Goal: Register for event/course

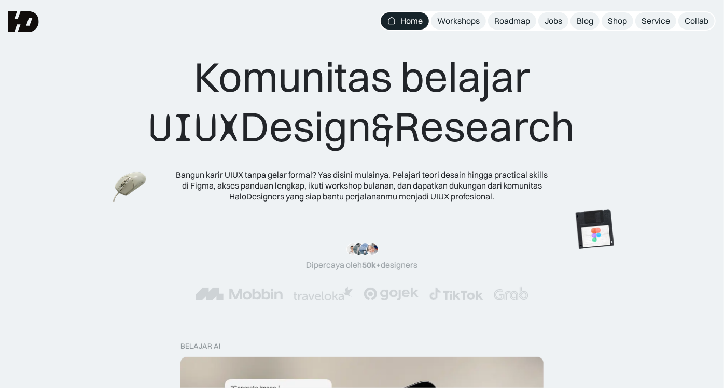
click at [466, 24] on div "Workshops" at bounding box center [458, 21] width 43 height 11
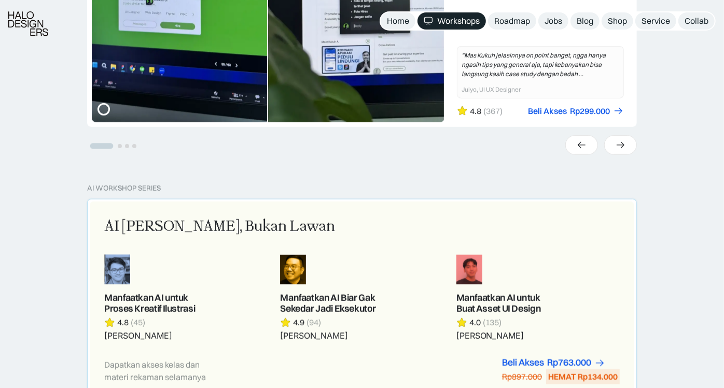
scroll to position [460, 0]
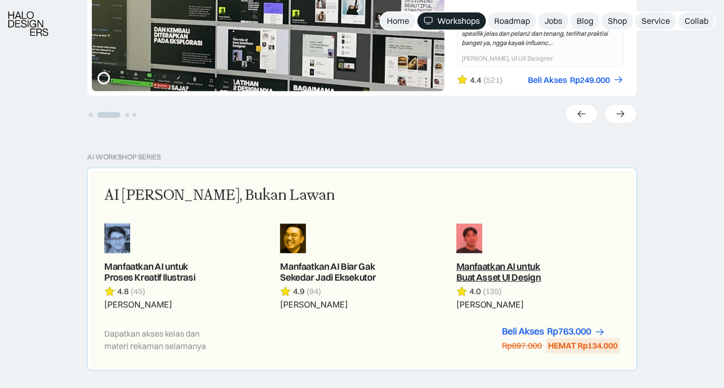
click at [507, 265] on link at bounding box center [537, 266] width 163 height 87
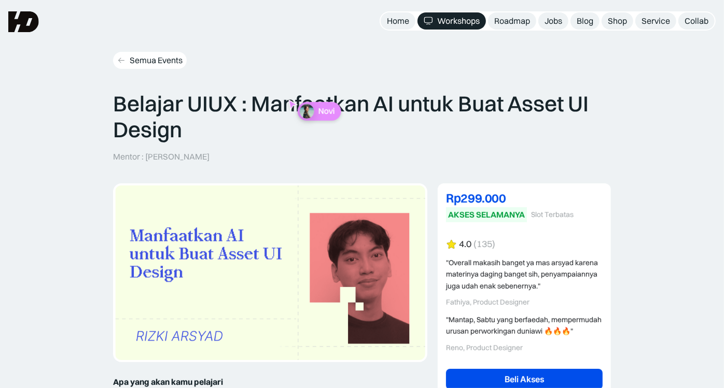
click at [134, 61] on div "Semua Events" at bounding box center [156, 60] width 53 height 11
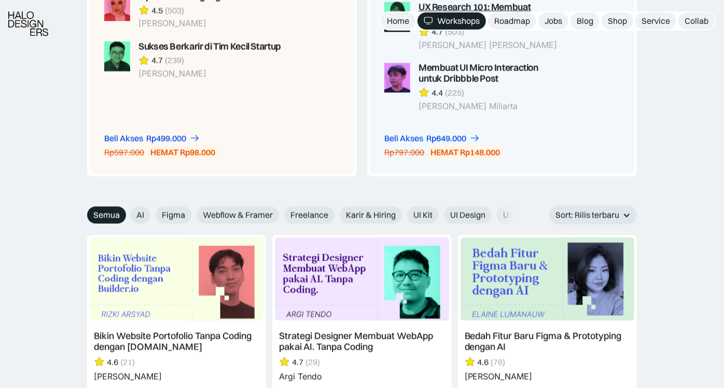
scroll to position [1152, 0]
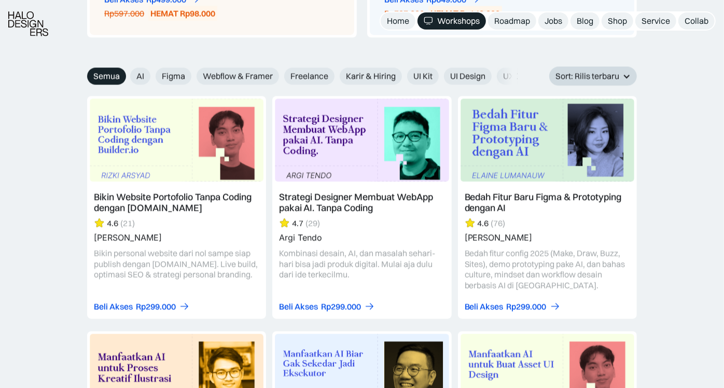
click at [567, 71] on div "Sort: Rilis terbaru" at bounding box center [587, 76] width 64 height 11
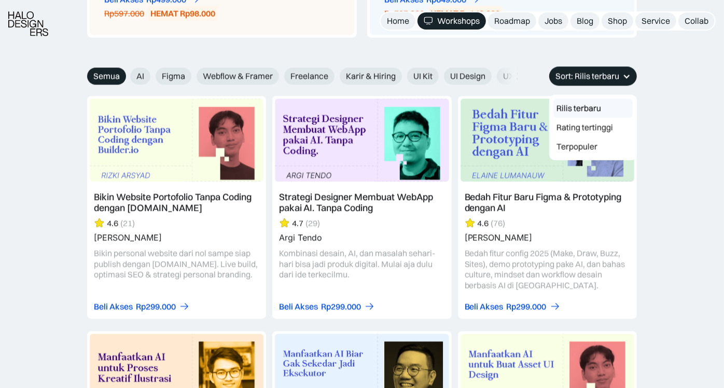
click at [567, 71] on div "Sort: Rilis terbaru" at bounding box center [587, 76] width 64 height 11
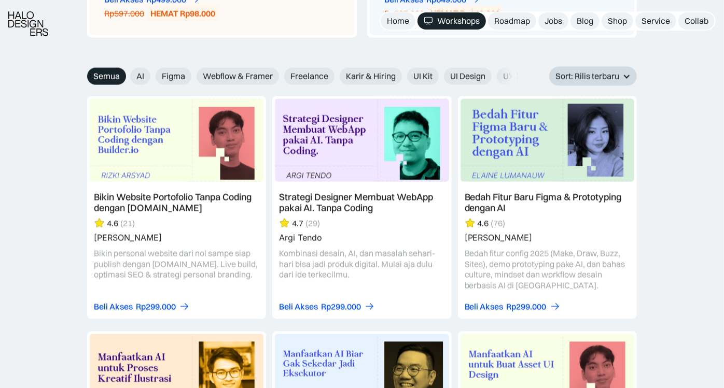
click at [567, 71] on div "Sort: Rilis terbaru" at bounding box center [587, 76] width 64 height 11
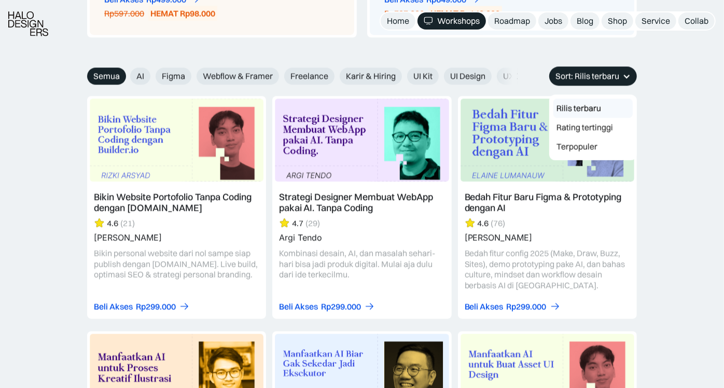
click at [569, 110] on link "Rilis terbaru" at bounding box center [592, 108] width 79 height 19
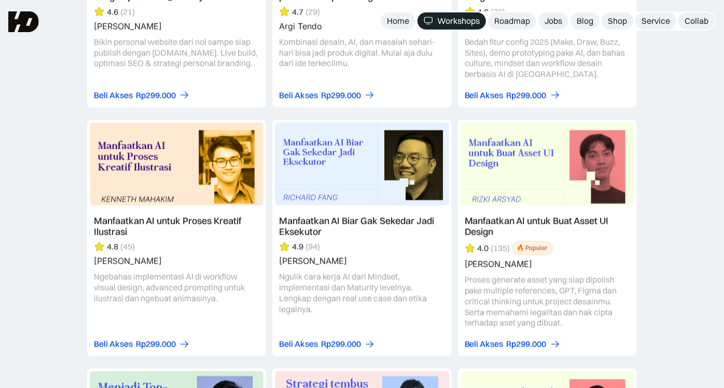
scroll to position [1382, 0]
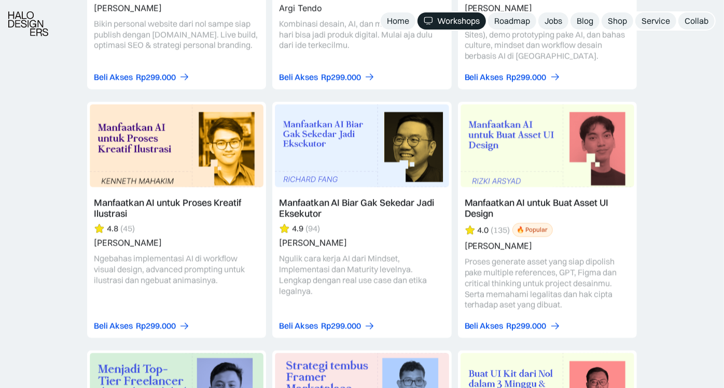
click at [546, 182] on link at bounding box center [547, 220] width 179 height 236
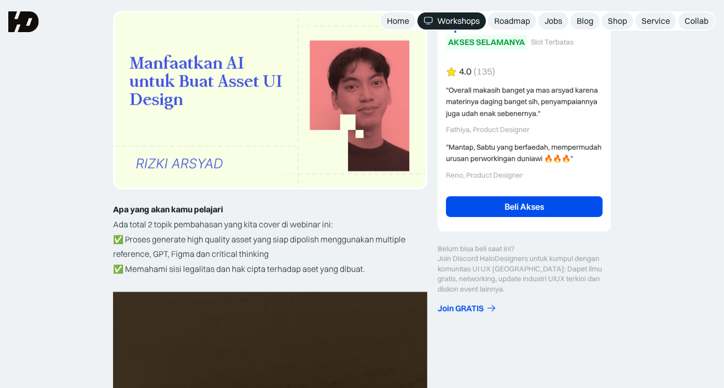
scroll to position [115, 0]
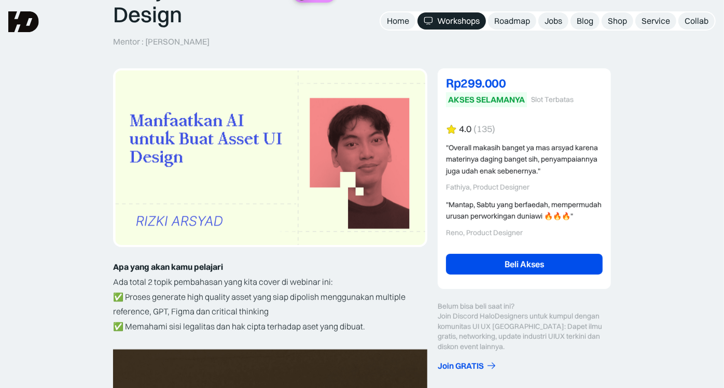
click at [490, 237] on div "Reno, Product Designer" at bounding box center [524, 233] width 157 height 9
click at [491, 181] on div ""Overall makasih banget ya mas arsyad karena materinya daging banget sih, penya…" at bounding box center [524, 167] width 157 height 50
click at [488, 201] on div ""Mantap, Sabtu yang berfaedah, mempermudah urusan perworkingan duniawi 🔥🔥🔥"" at bounding box center [524, 210] width 157 height 23
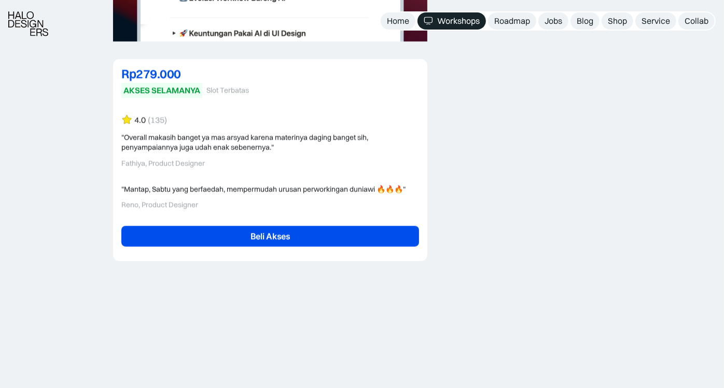
scroll to position [2419, 0]
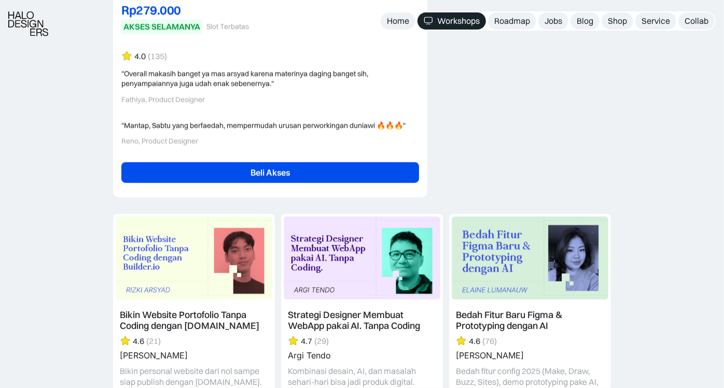
click at [287, 177] on link "Beli Akses" at bounding box center [270, 172] width 298 height 21
click at [321, 173] on link "Beli Akses" at bounding box center [270, 172] width 298 height 21
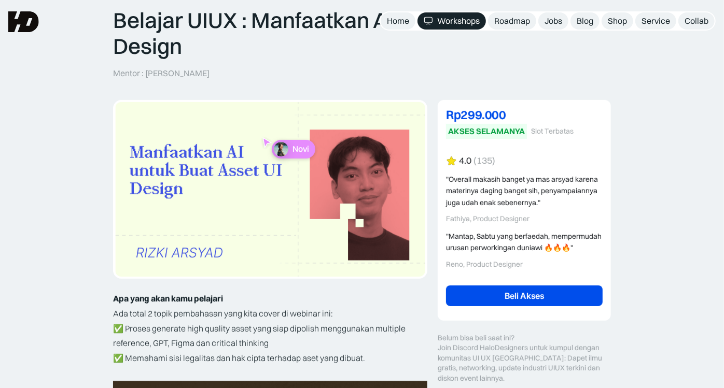
scroll to position [0, 0]
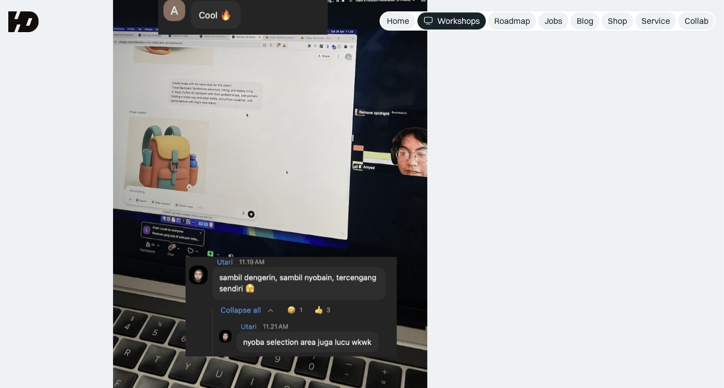
scroll to position [1043, 0]
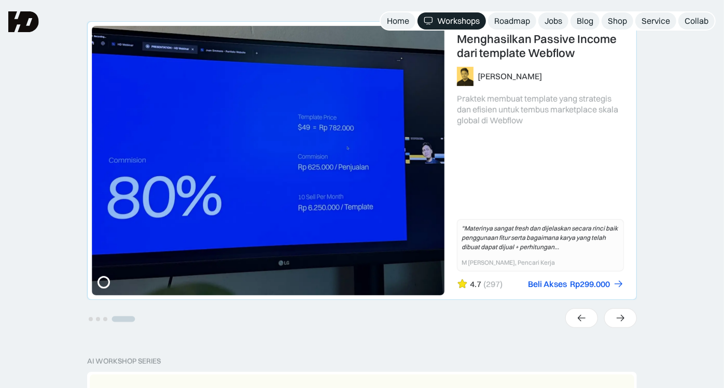
scroll to position [230, 0]
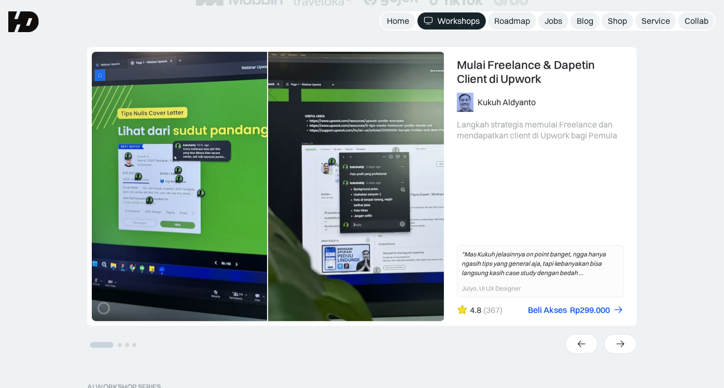
drag, startPoint x: 298, startPoint y: 231, endPoint x: 598, endPoint y: 255, distance: 301.6
click at [576, 251] on link "1 of 4" at bounding box center [362, 187] width 549 height 278
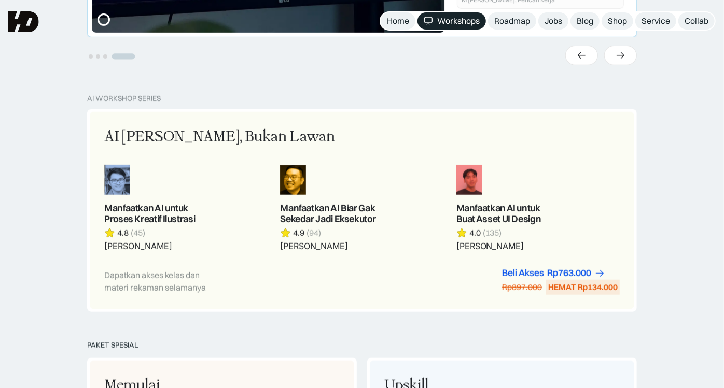
scroll to position [634, 0]
